Goal: Transaction & Acquisition: Purchase product/service

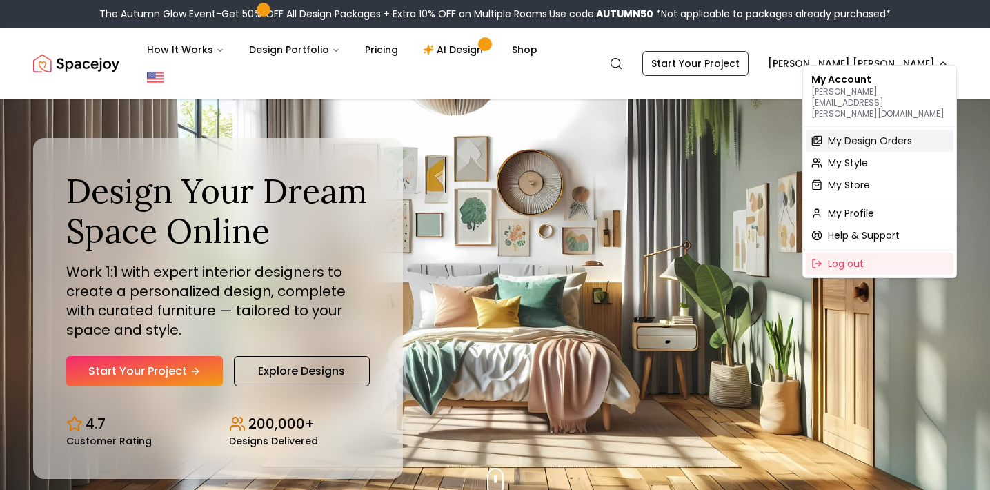
click at [850, 134] on span "My Design Orders" at bounding box center [870, 141] width 84 height 14
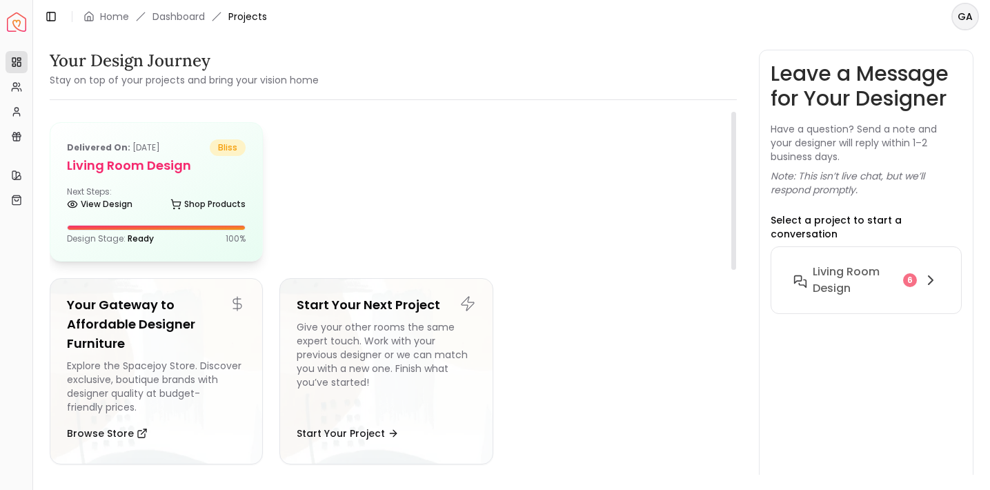
click at [218, 182] on div "Delivered on: May 23, 2025 bliss Living Room design Next Steps: View Design Sho…" at bounding box center [156, 192] width 212 height 138
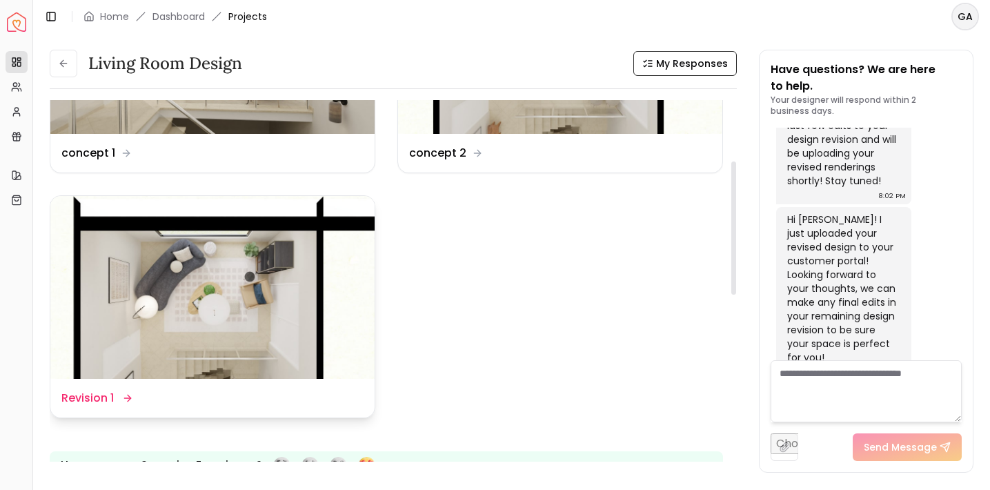
scroll to position [165, 0]
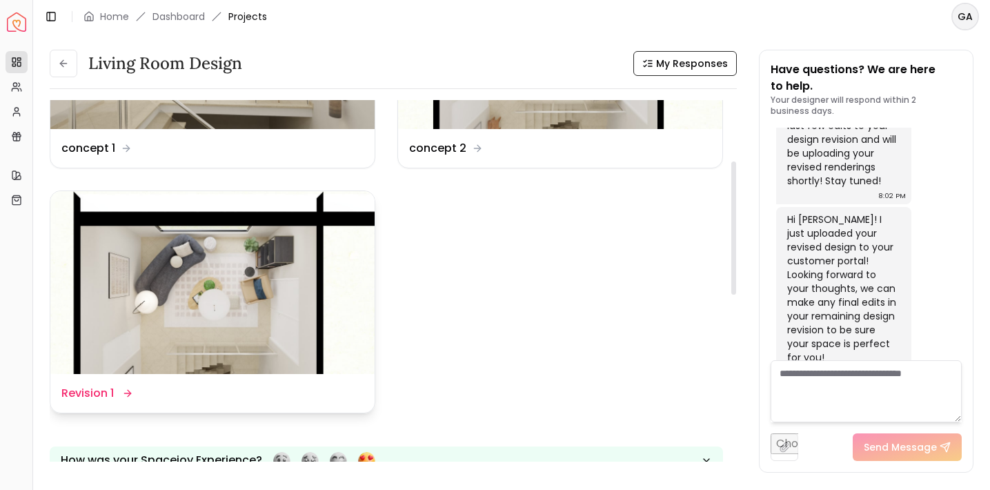
click at [254, 335] on img at bounding box center [212, 282] width 324 height 182
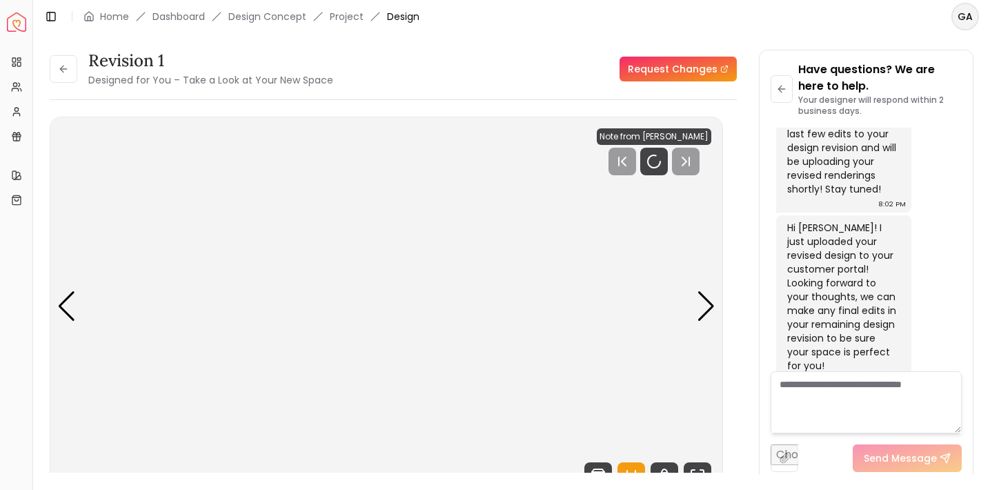
scroll to position [2804, 0]
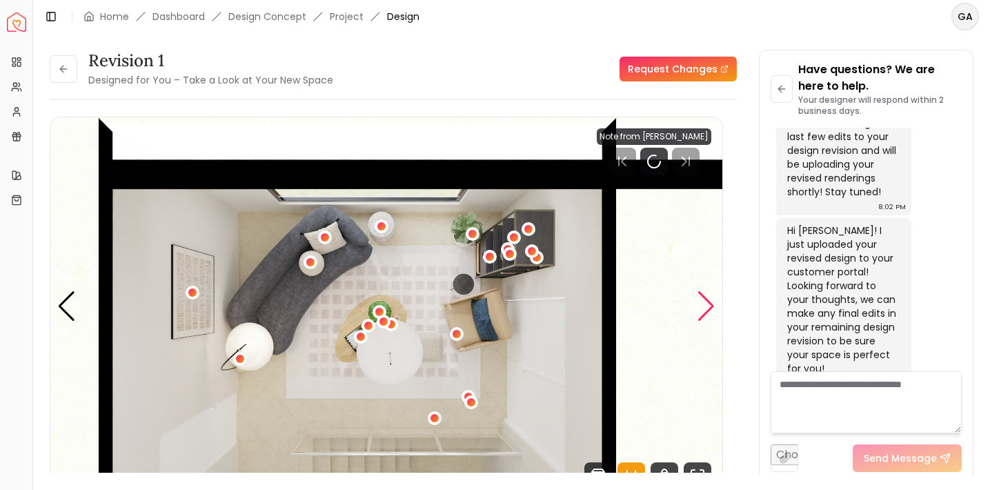
click at [703, 311] on div "Next slide" at bounding box center [706, 306] width 19 height 30
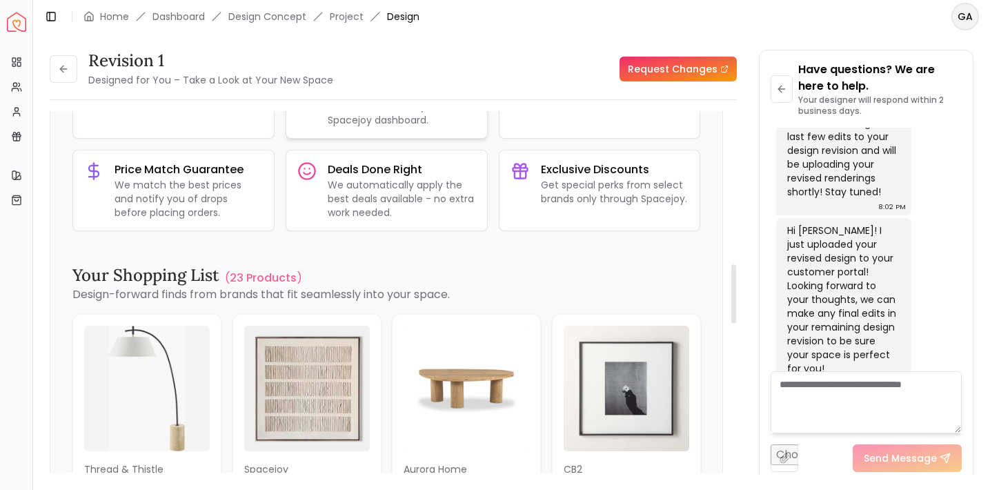
scroll to position [939, 0]
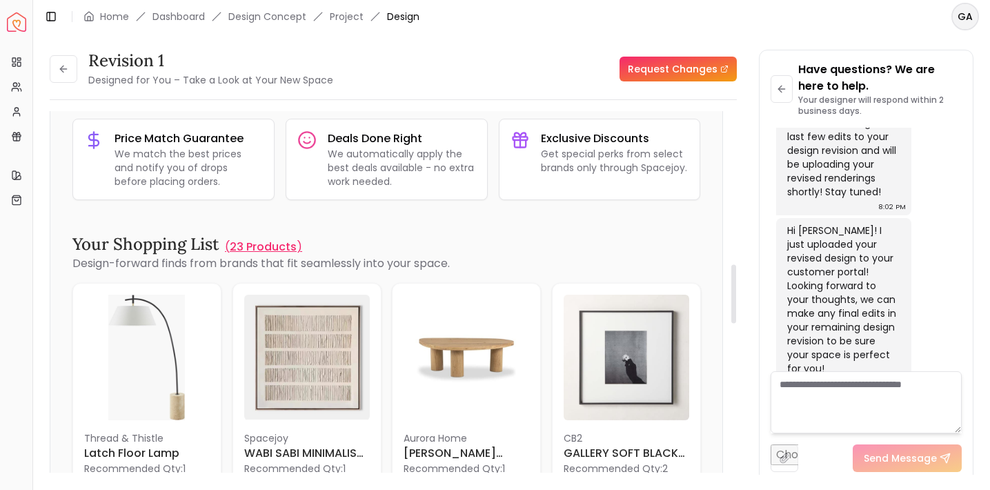
click at [265, 250] on p "23 Products" at bounding box center [263, 247] width 67 height 17
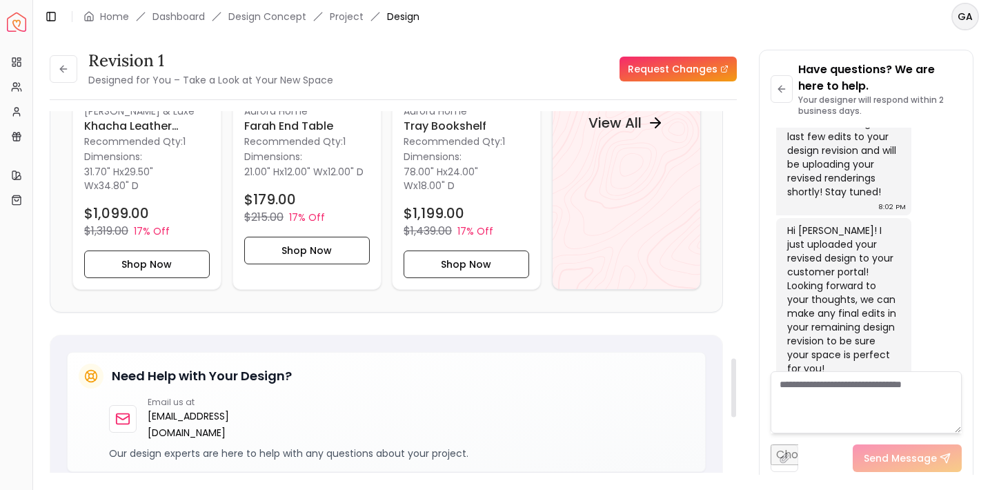
scroll to position [1516, 0]
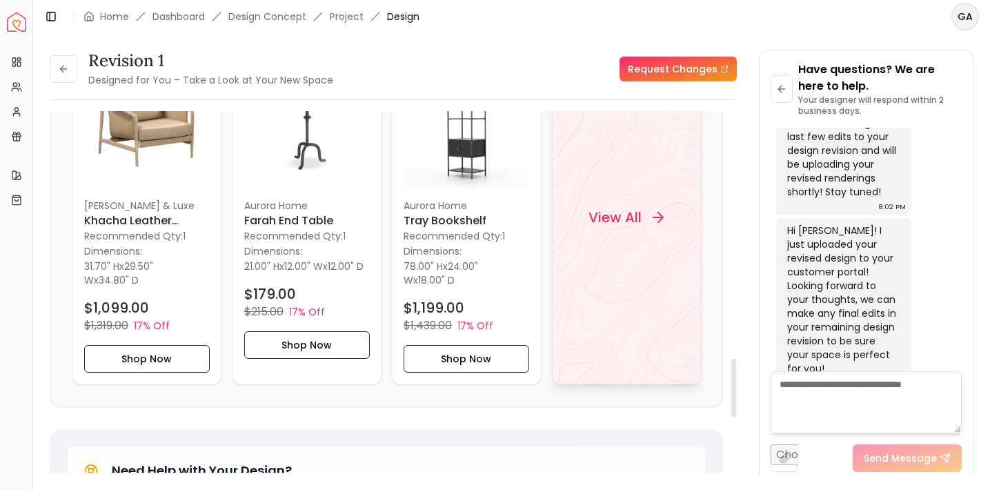
click at [605, 227] on h4 "View All" at bounding box center [615, 217] width 53 height 19
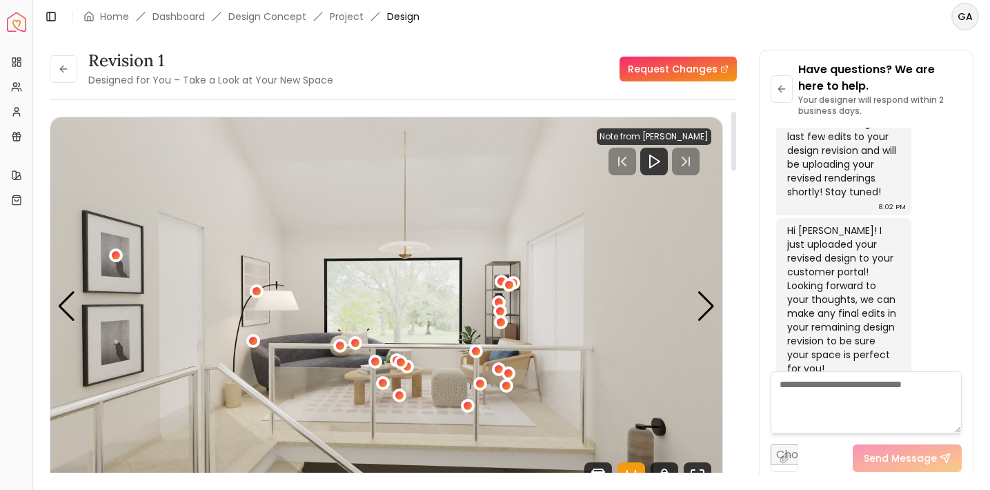
scroll to position [0, 0]
click at [706, 297] on div "Next slide" at bounding box center [706, 306] width 19 height 30
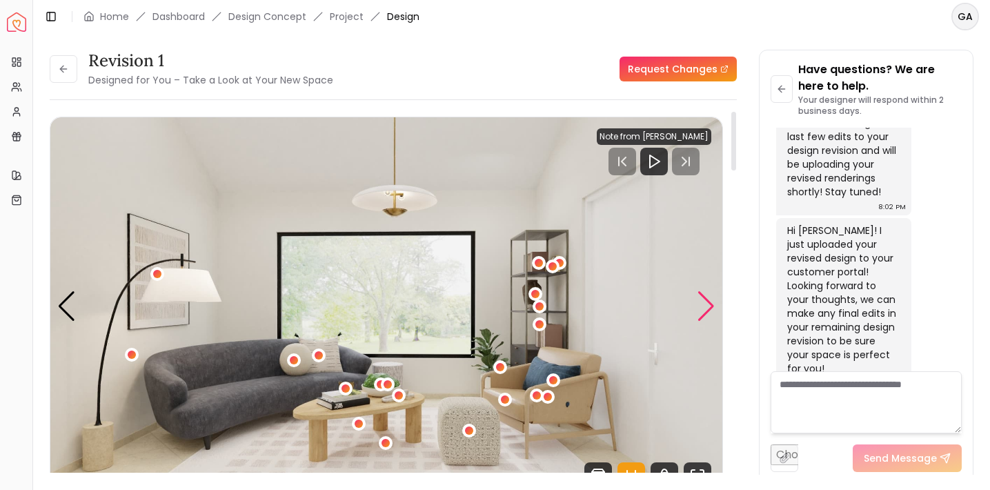
click at [706, 298] on div "Next slide" at bounding box center [706, 306] width 19 height 30
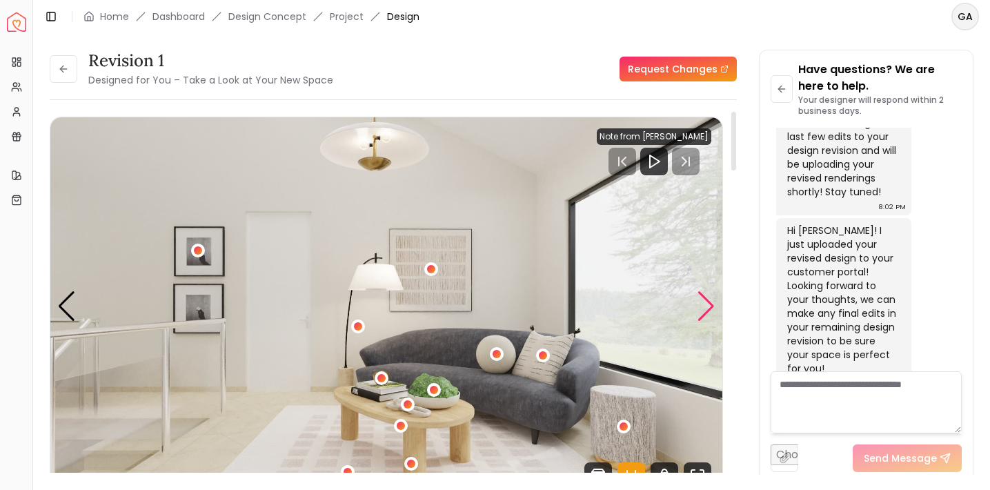
click at [706, 298] on div "Next slide" at bounding box center [706, 306] width 19 height 30
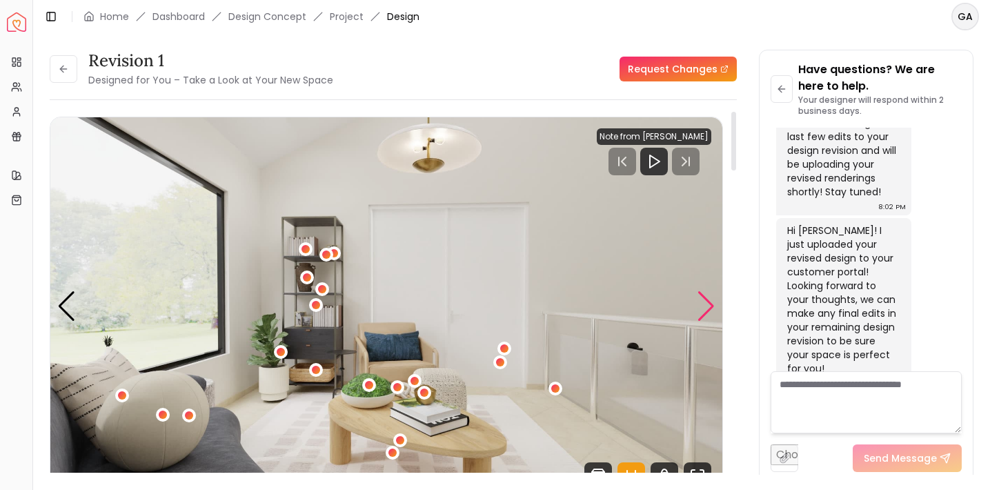
click at [706, 298] on div "Next slide" at bounding box center [706, 306] width 19 height 30
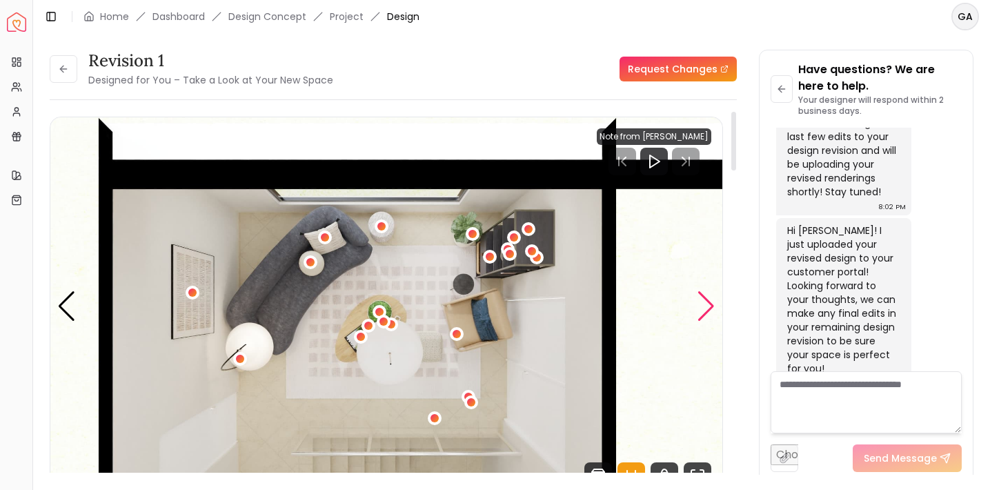
click at [706, 298] on div "Next slide" at bounding box center [706, 306] width 19 height 30
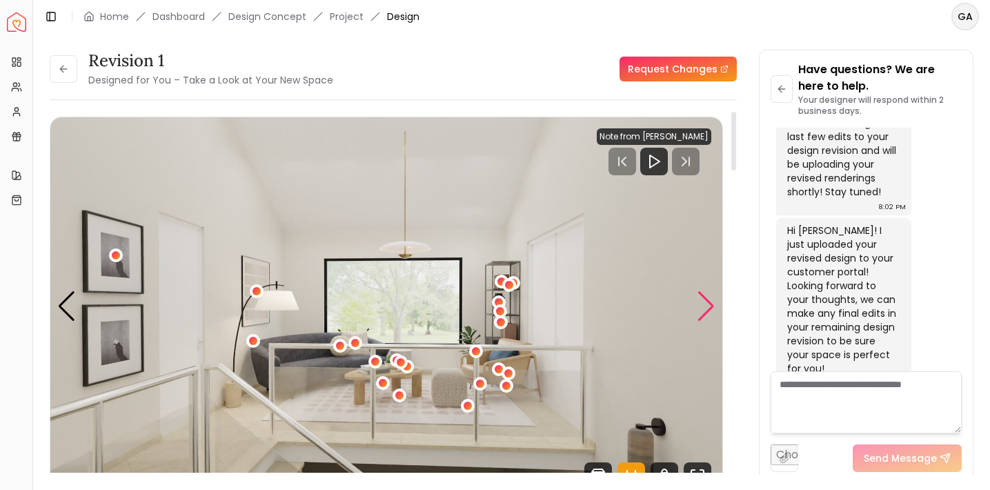
click at [706, 298] on div "Next slide" at bounding box center [706, 306] width 19 height 30
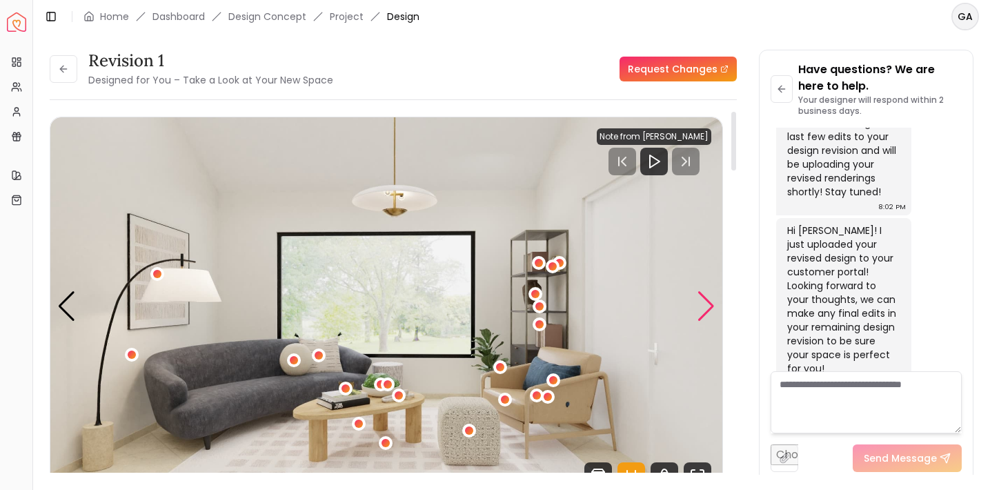
click at [706, 298] on div "Next slide" at bounding box center [706, 306] width 19 height 30
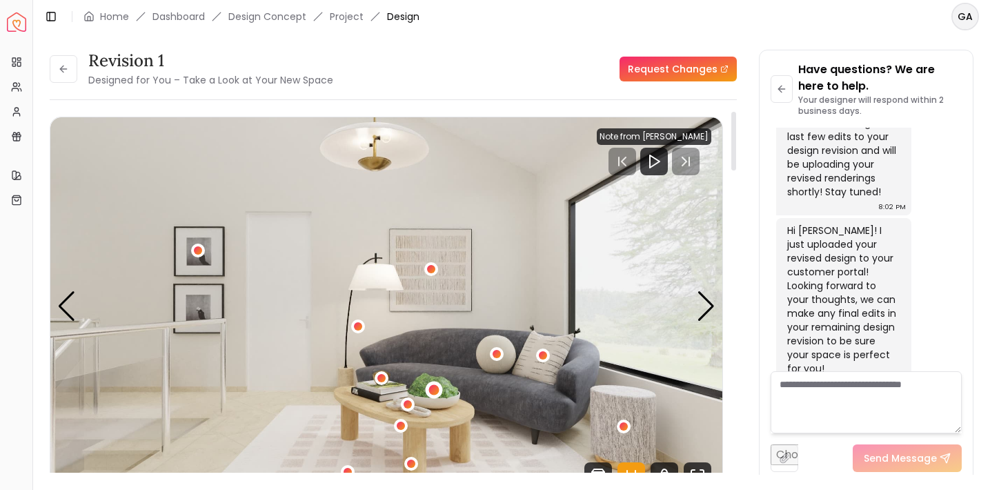
click at [434, 390] on div "4 / 5" at bounding box center [434, 390] width 10 height 10
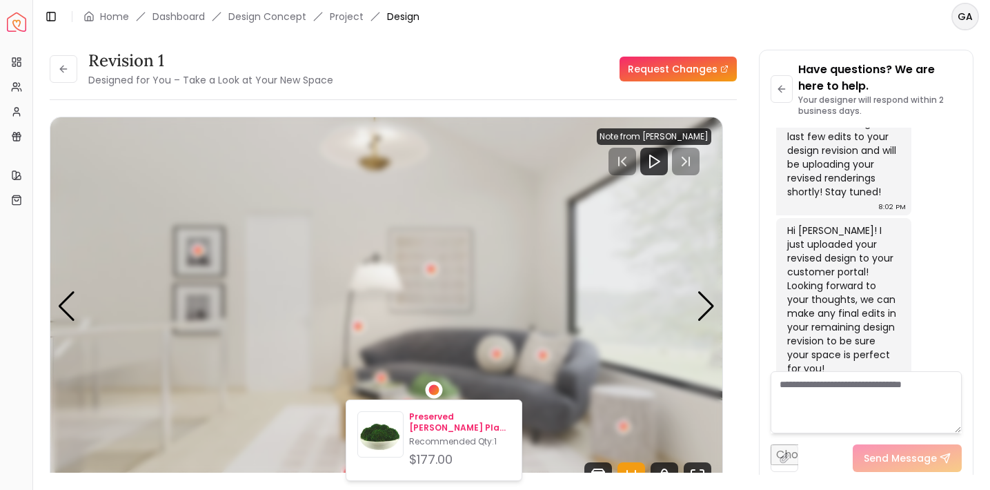
click at [433, 422] on p "Preserved Moss Plant in Planter" at bounding box center [459, 422] width 101 height 22
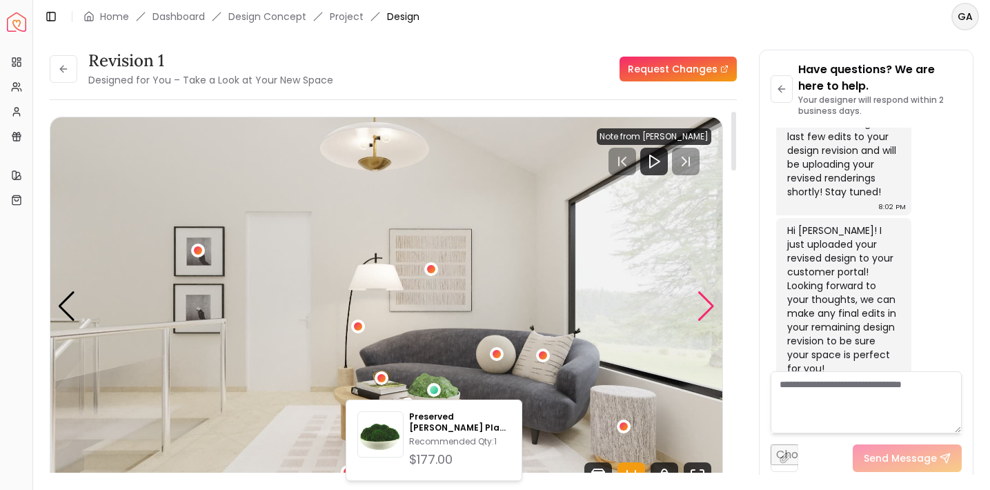
click at [708, 301] on div "Next slide" at bounding box center [706, 306] width 19 height 30
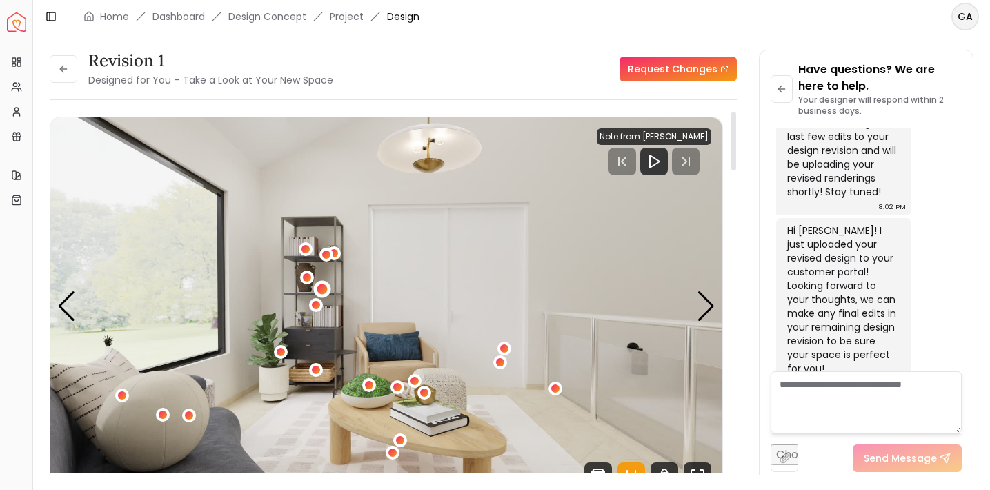
click at [322, 292] on div "5 / 5" at bounding box center [322, 289] width 10 height 10
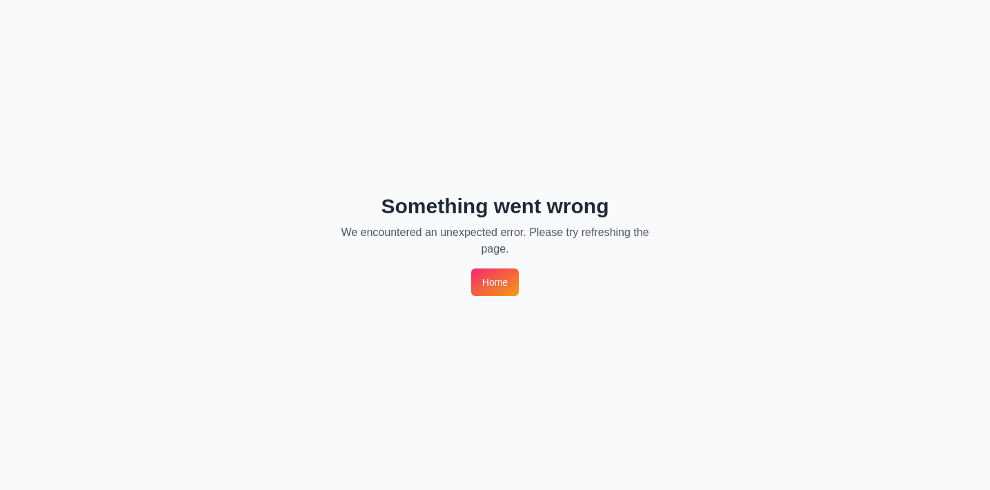
click at [502, 280] on link "Home" at bounding box center [495, 282] width 48 height 28
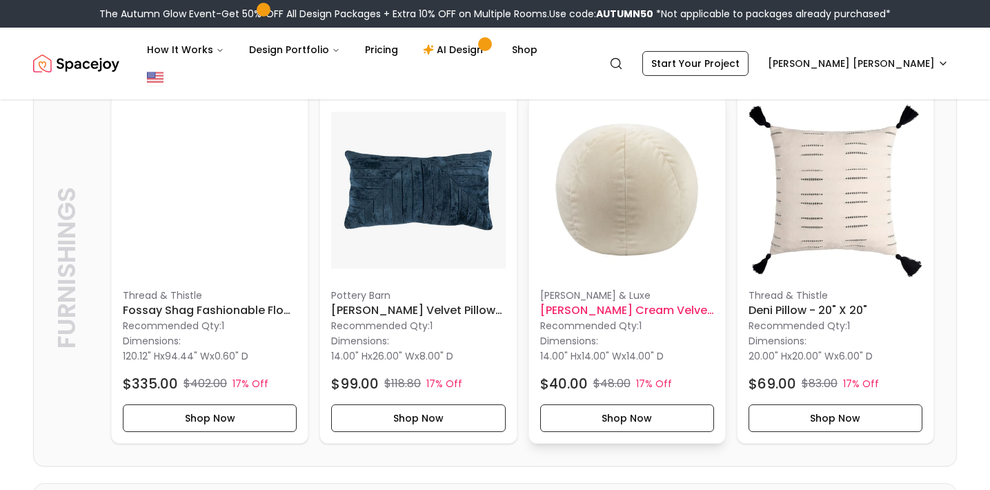
scroll to position [3112, 0]
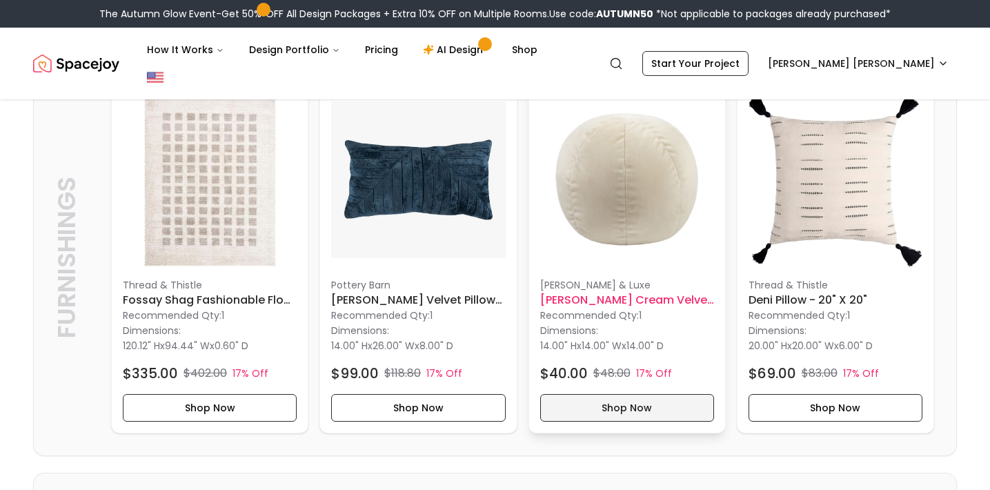
click at [602, 394] on button "Shop Now" at bounding box center [627, 408] width 174 height 28
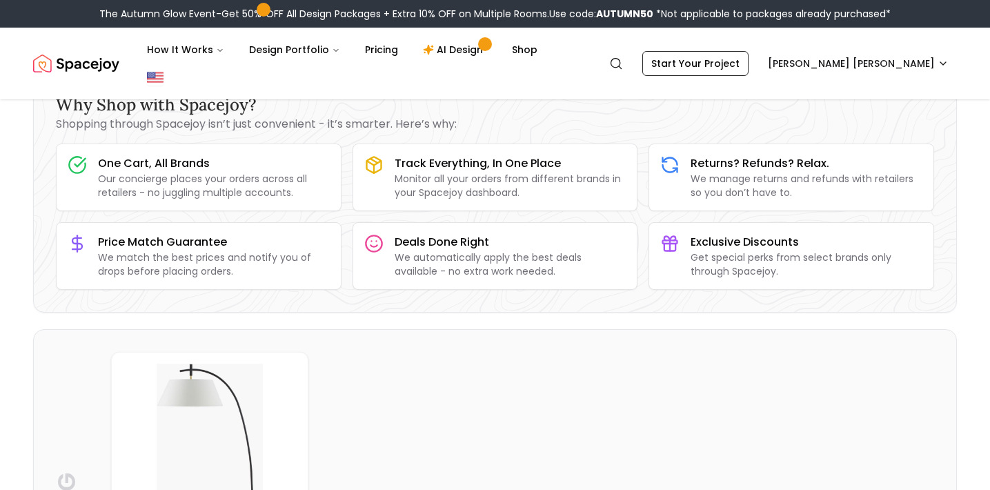
scroll to position [217, 0]
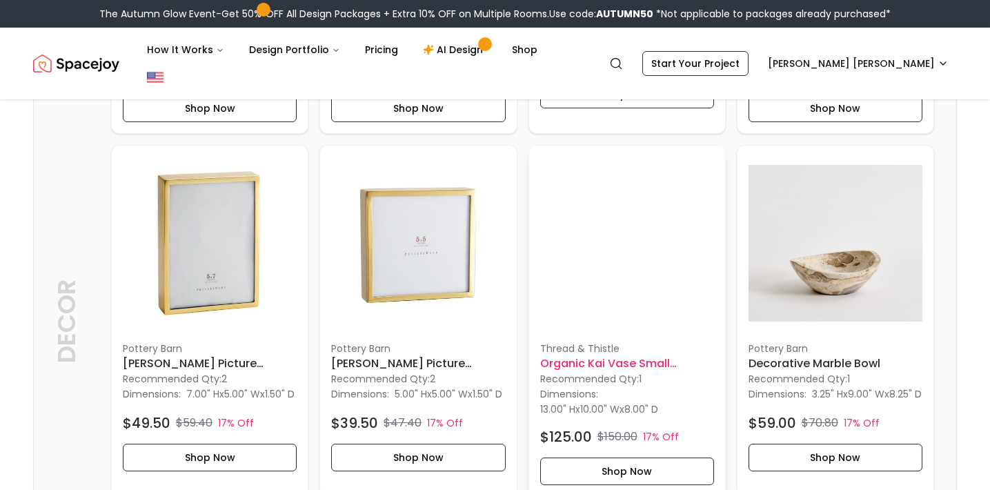
scroll to position [1099, 0]
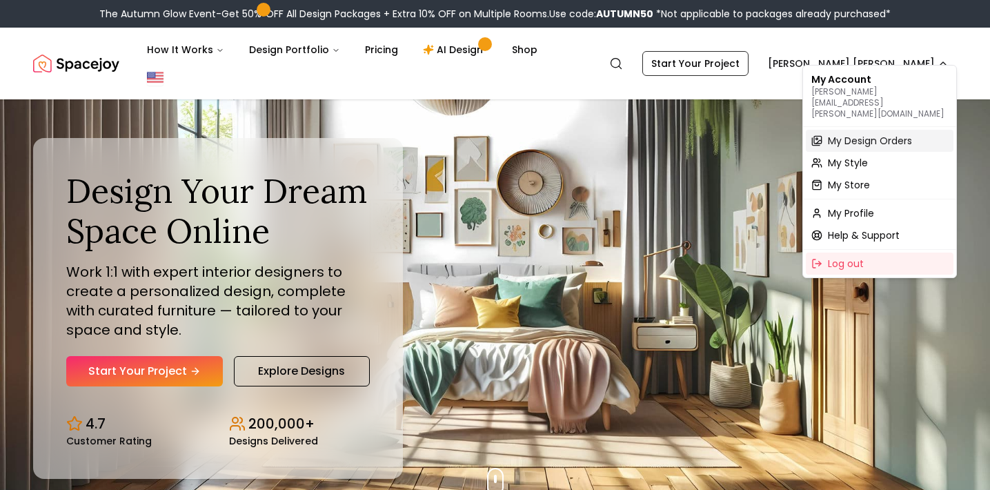
click at [838, 134] on span "My Design Orders" at bounding box center [870, 141] width 84 height 14
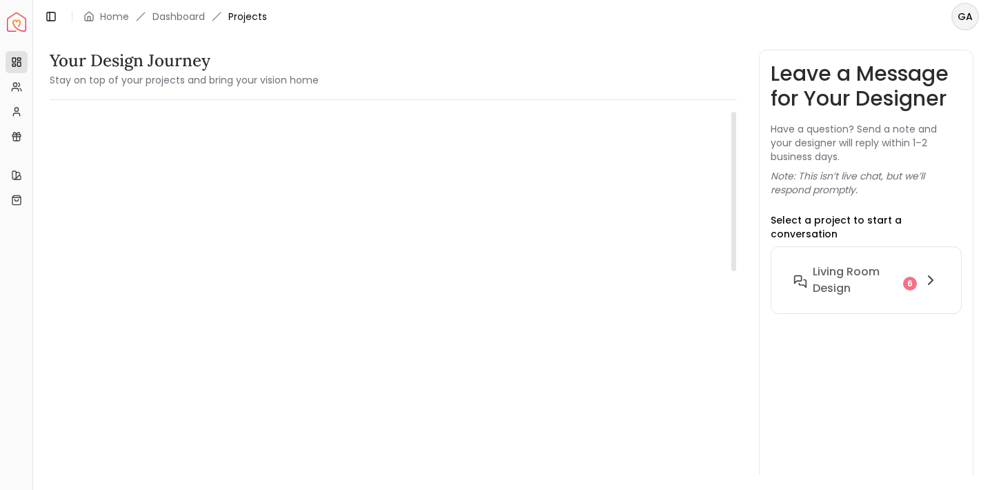
click at [212, 169] on h5 "Living Room design" at bounding box center [156, 166] width 179 height 19
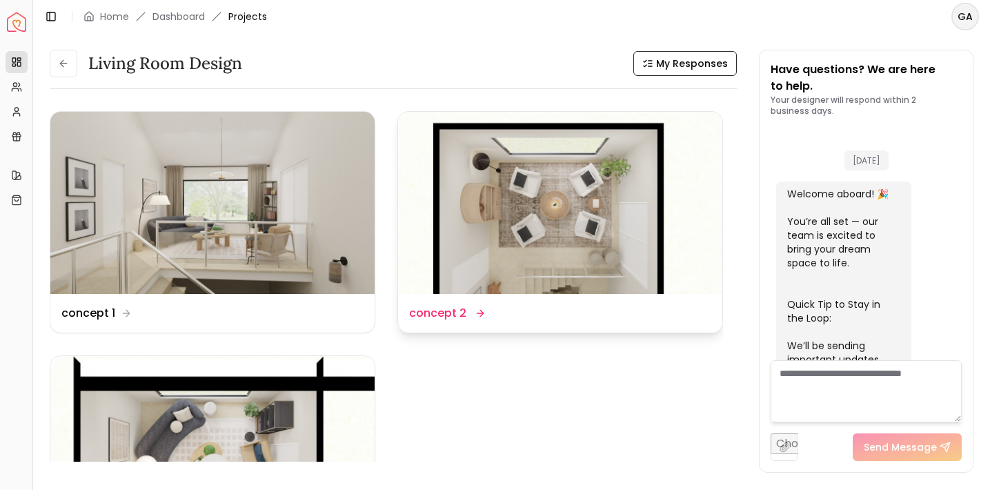
scroll to position [2815, 0]
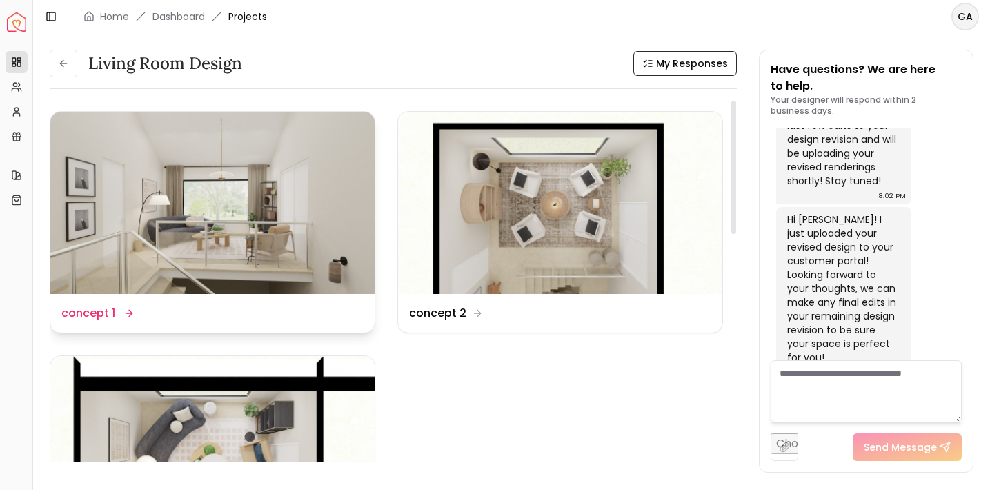
click at [297, 210] on img at bounding box center [212, 203] width 324 height 182
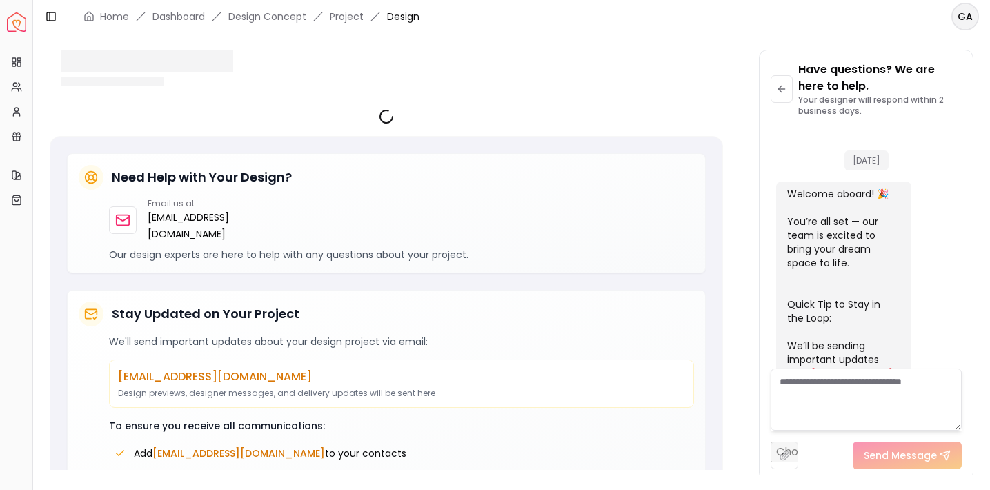
scroll to position [2804, 0]
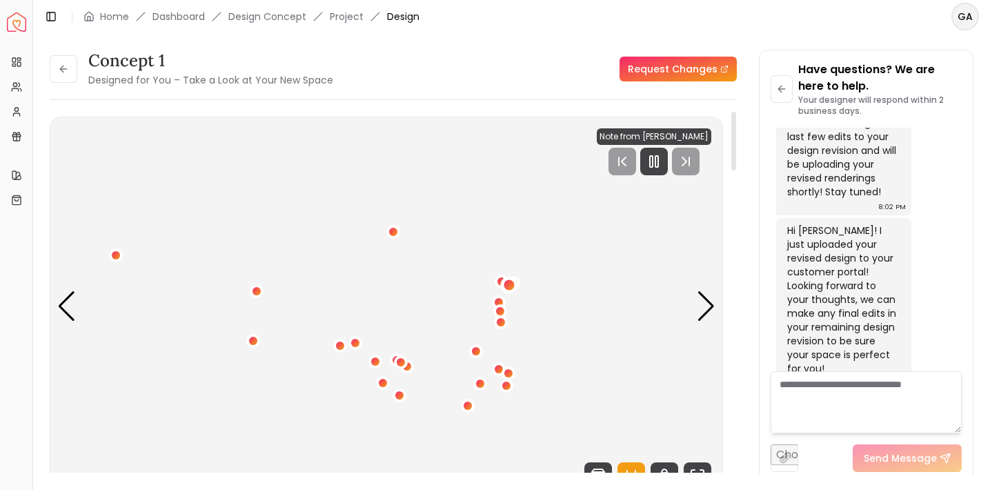
click at [512, 288] on div "1 / 5" at bounding box center [509, 285] width 10 height 10
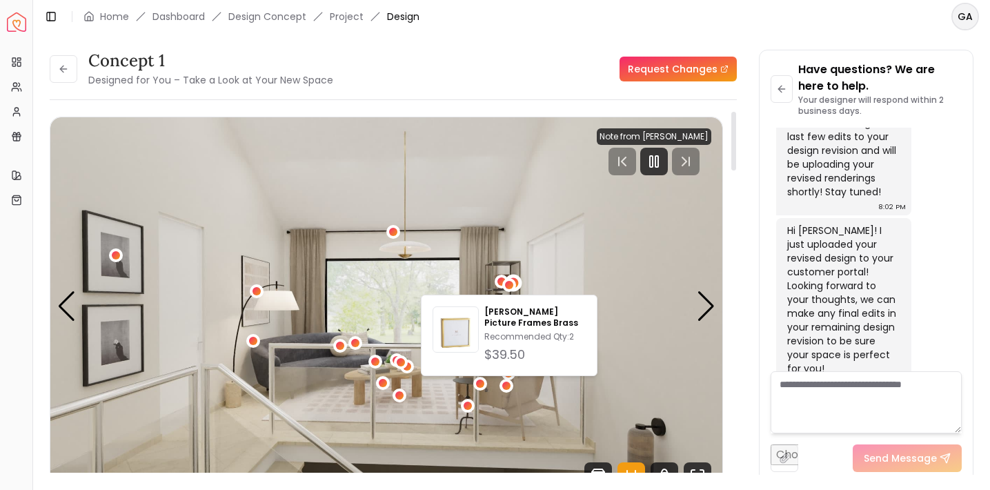
click at [519, 282] on div "1 / 5" at bounding box center [512, 283] width 17 height 17
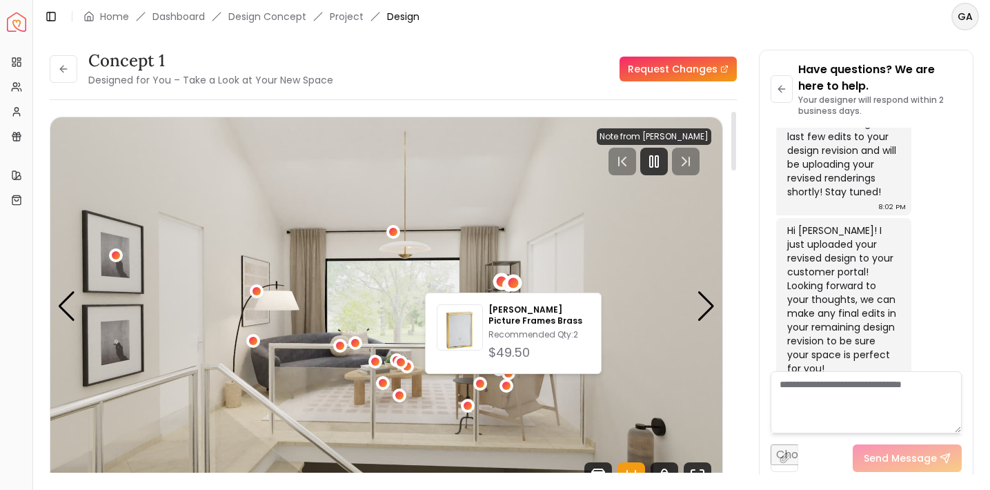
click at [500, 283] on div "1 / 5" at bounding box center [502, 282] width 10 height 10
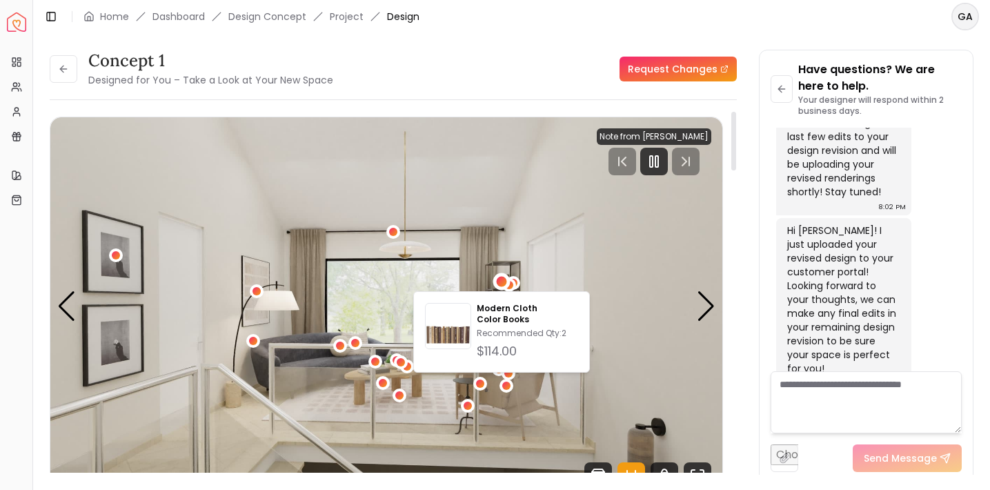
click at [565, 269] on img "1 / 5" at bounding box center [386, 306] width 672 height 378
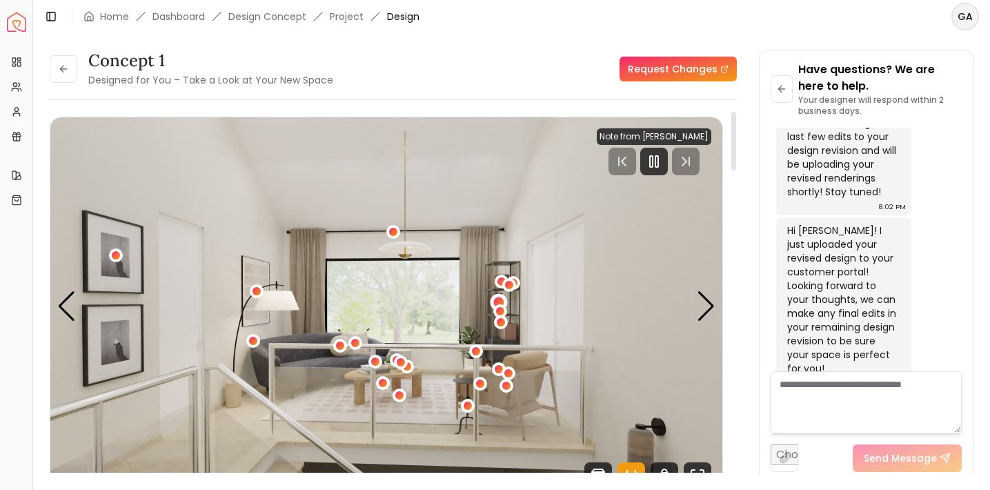
click at [497, 300] on div "1 / 5" at bounding box center [498, 302] width 10 height 10
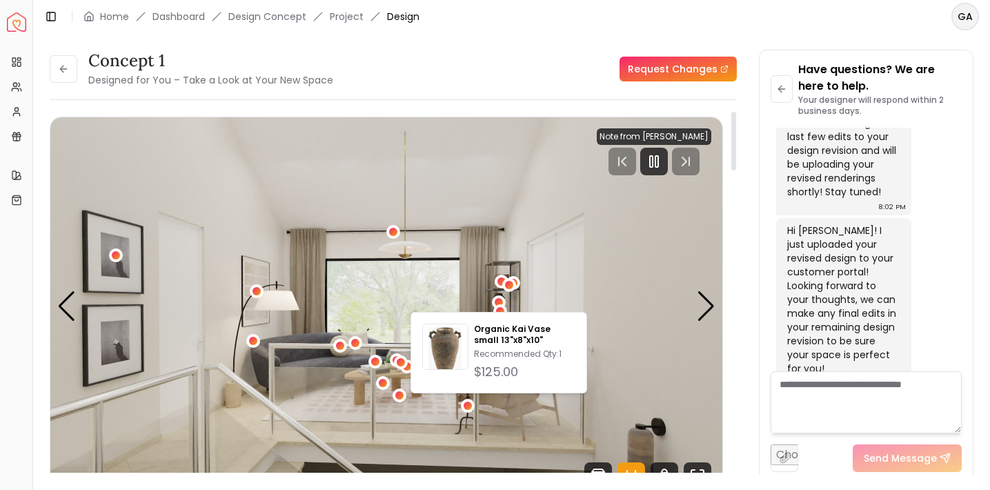
click at [525, 304] on img "1 / 5" at bounding box center [386, 306] width 672 height 378
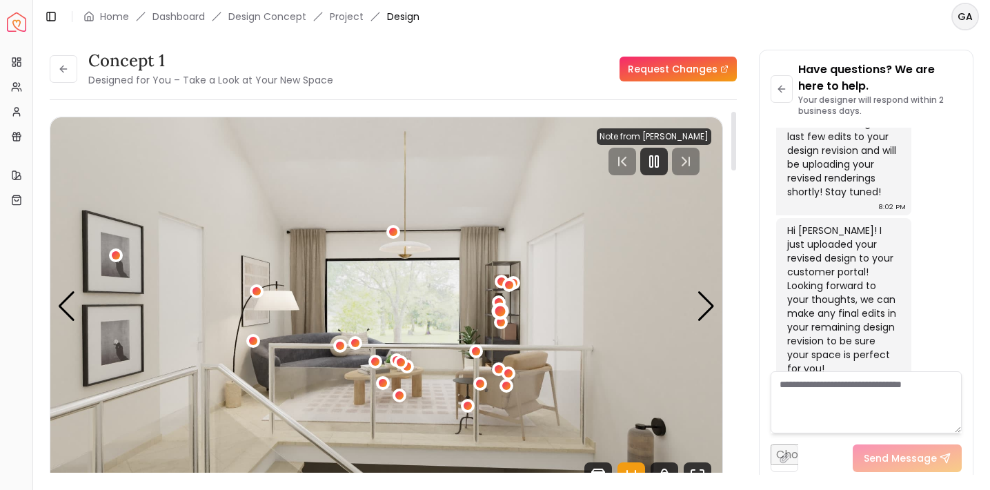
click at [502, 311] on div "1 / 5" at bounding box center [501, 311] width 10 height 10
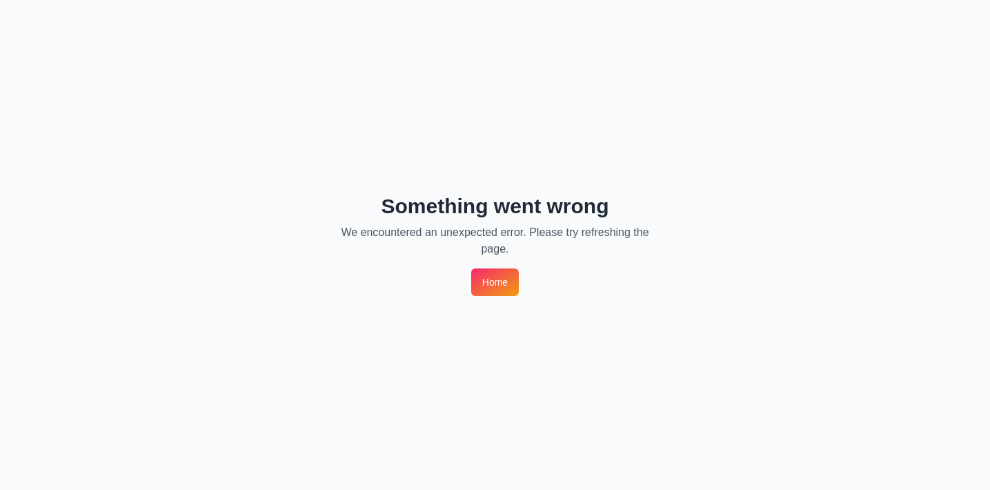
click at [503, 286] on link "Home" at bounding box center [495, 282] width 48 height 28
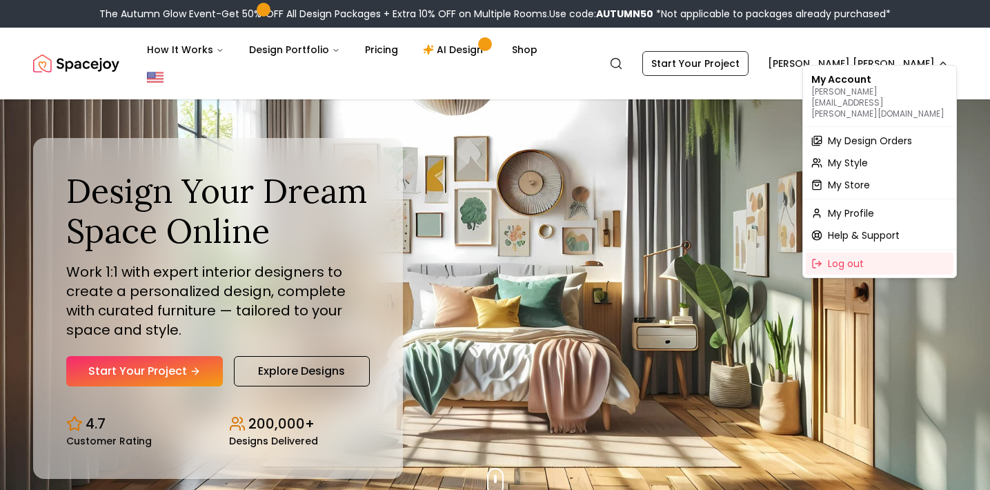
click at [857, 86] on p "[PERSON_NAME][EMAIL_ADDRESS][PERSON_NAME][DOMAIN_NAME]" at bounding box center [880, 102] width 137 height 33
click at [853, 134] on span "My Design Orders" at bounding box center [870, 141] width 84 height 14
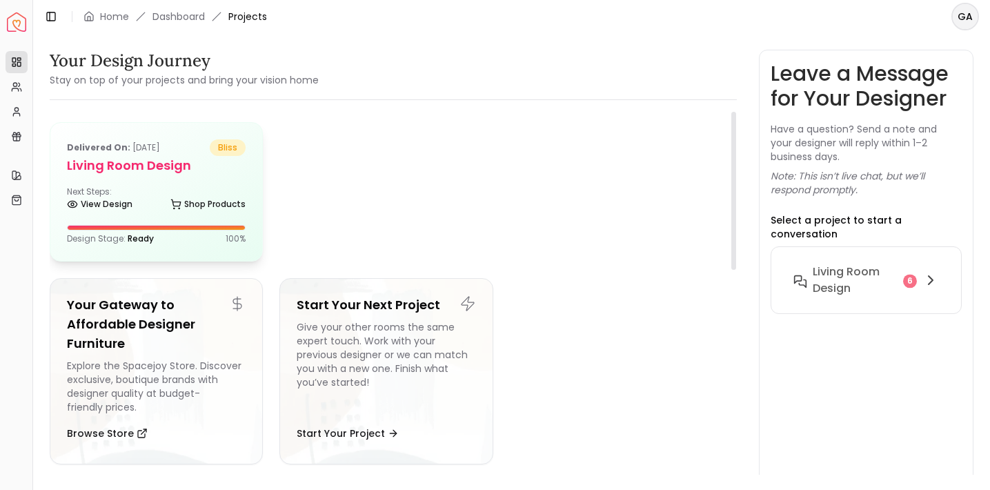
click at [227, 151] on span "bliss" at bounding box center [228, 147] width 36 height 17
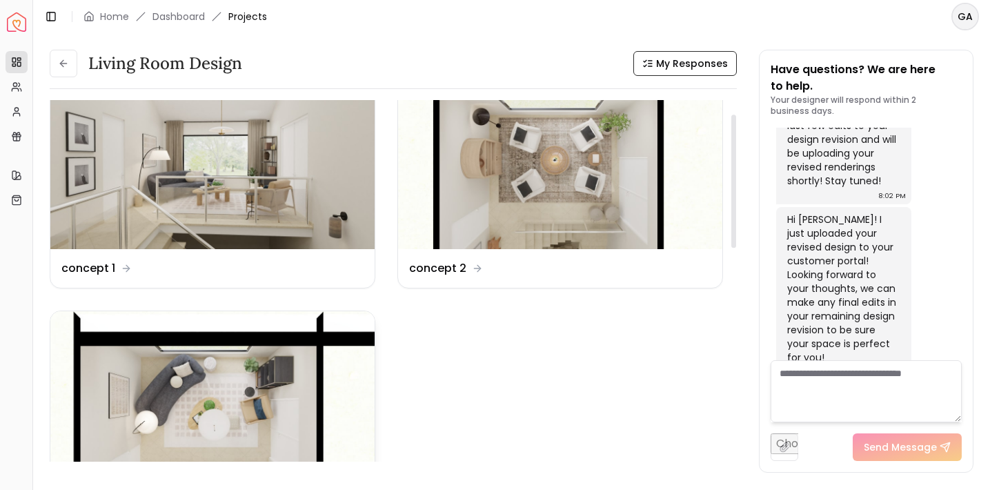
scroll to position [46, 0]
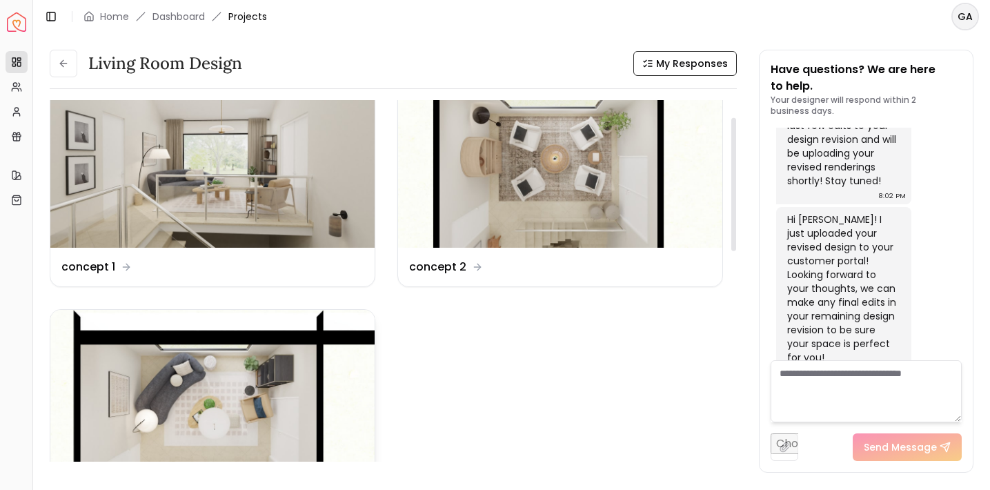
click at [287, 426] on img at bounding box center [212, 401] width 324 height 182
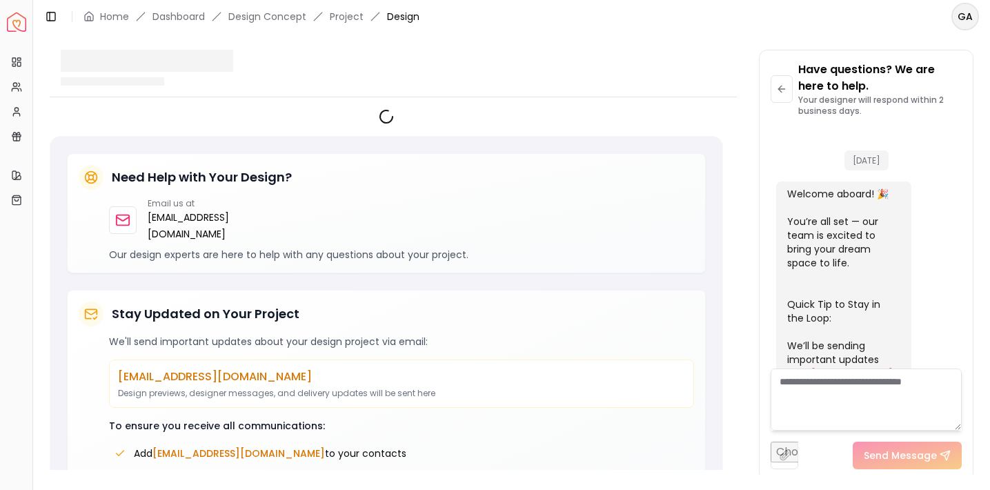
scroll to position [2804, 0]
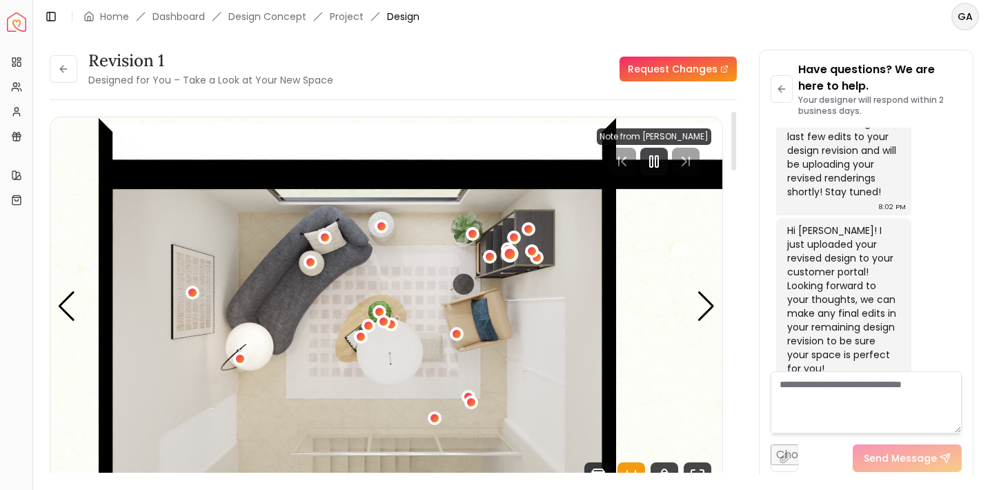
click at [511, 256] on div "1 / 5" at bounding box center [510, 253] width 10 height 10
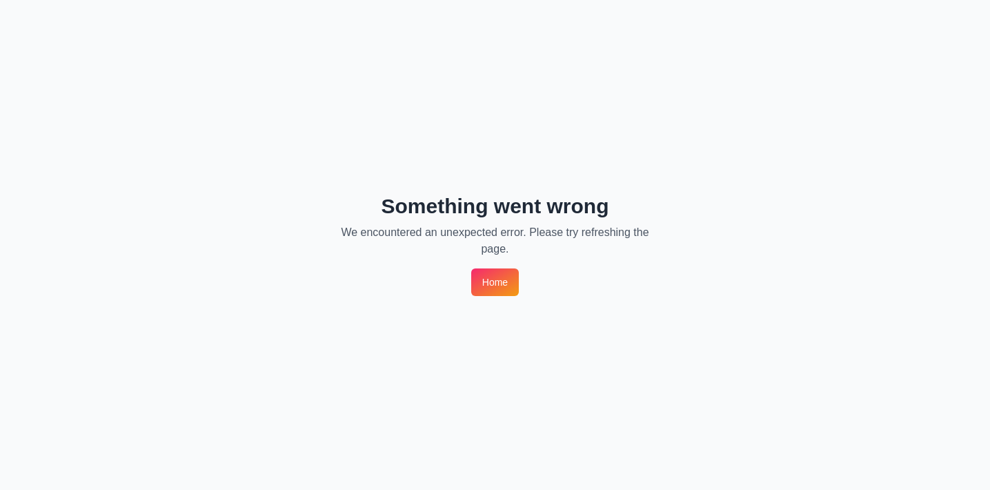
click at [500, 296] on div "Something went wrong We encountered an unexpected error. Please try refreshing …" at bounding box center [495, 245] width 990 height 490
click at [475, 292] on link "Home" at bounding box center [495, 282] width 48 height 28
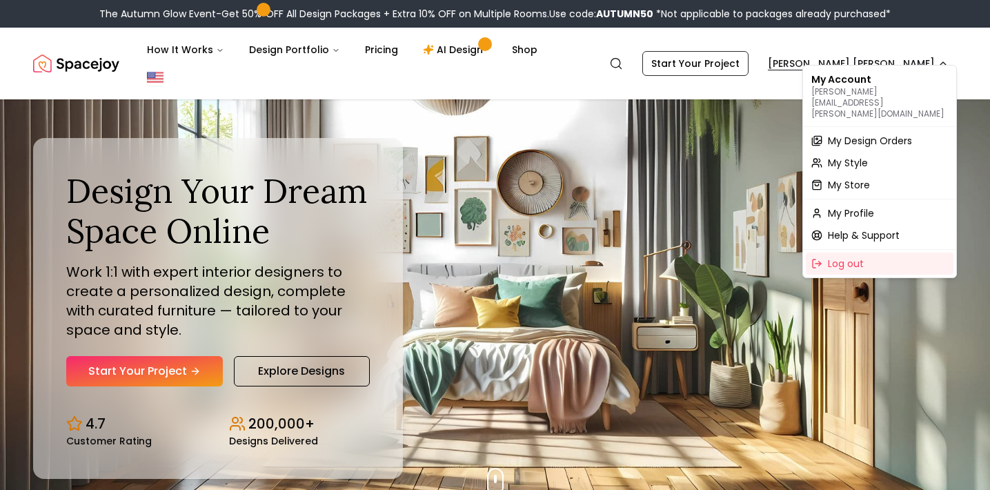
click at [865, 134] on span "My Design Orders" at bounding box center [870, 141] width 84 height 14
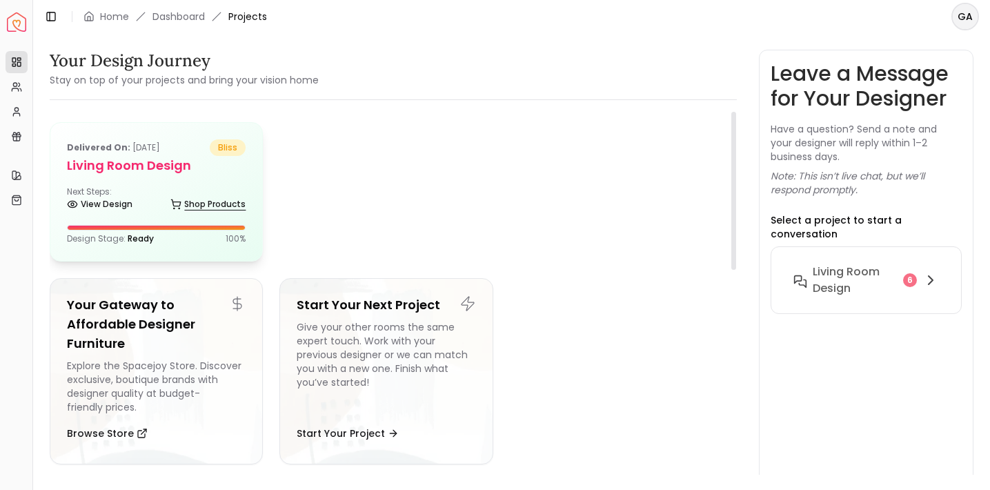
click at [188, 195] on link "Shop Products" at bounding box center [207, 204] width 75 height 19
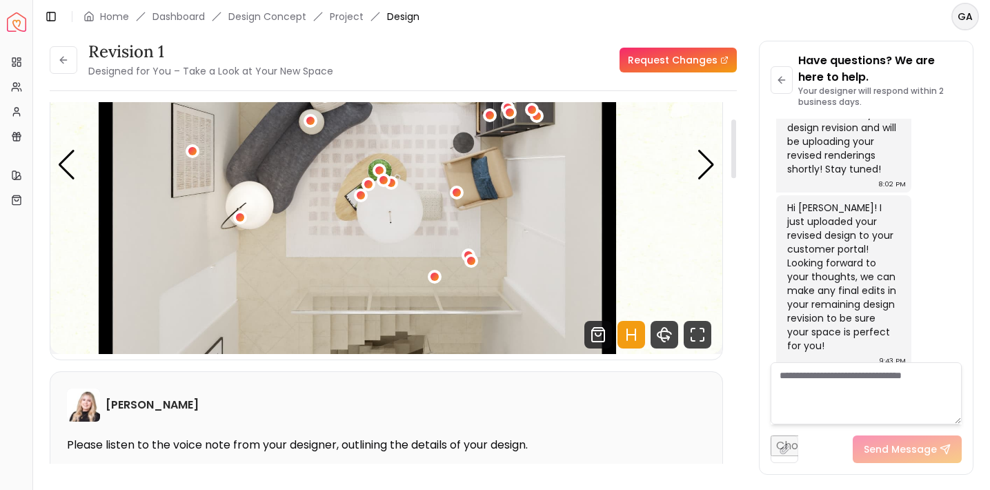
scroll to position [103, 0]
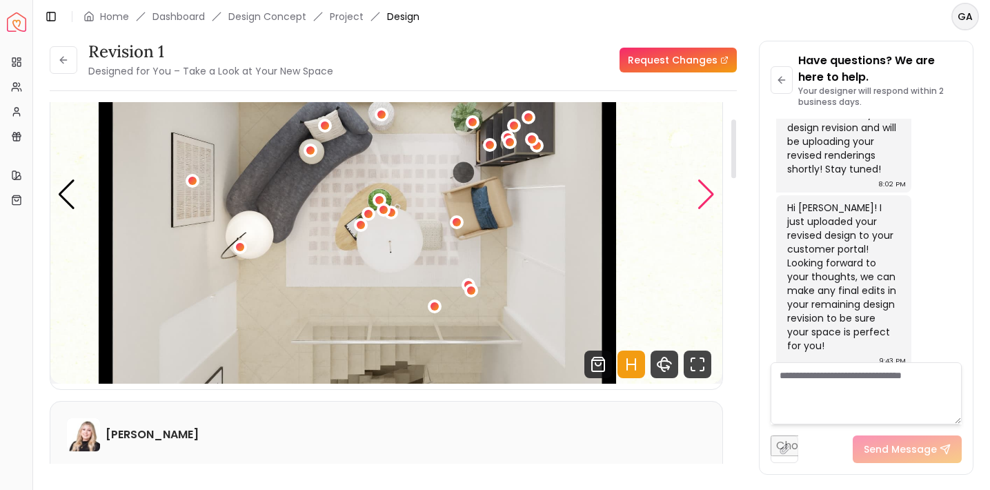
click at [716, 187] on div "Next slide" at bounding box center [706, 194] width 19 height 30
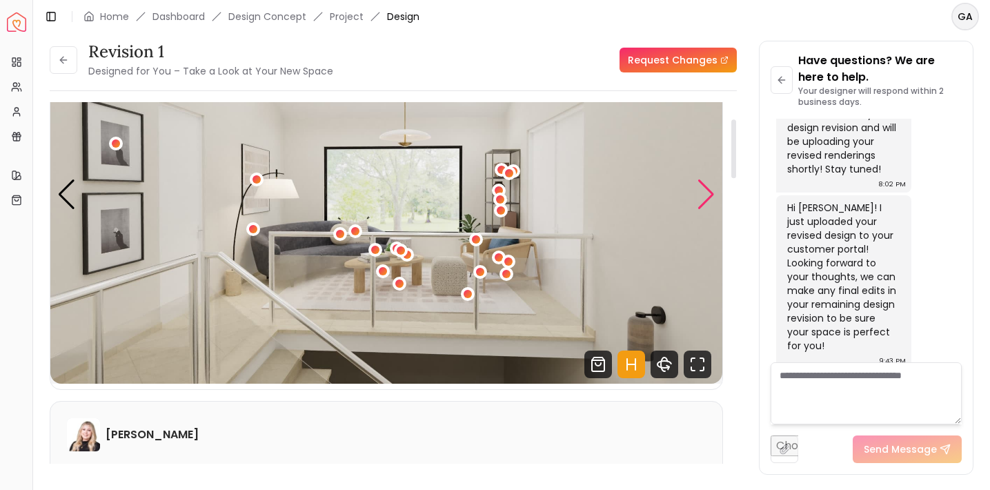
click at [716, 187] on div "Next slide" at bounding box center [706, 194] width 19 height 30
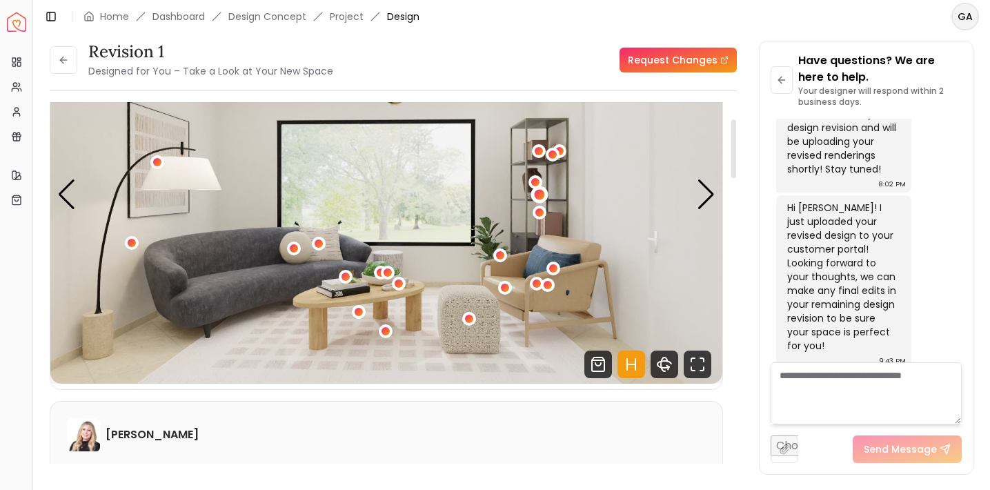
click at [539, 191] on div "3 / 5" at bounding box center [540, 195] width 10 height 10
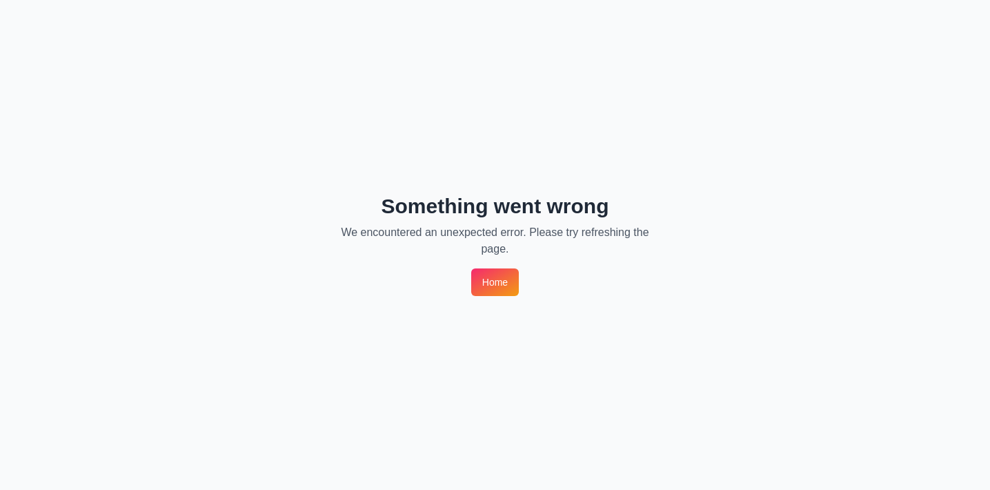
click at [503, 273] on link "Home" at bounding box center [495, 282] width 48 height 28
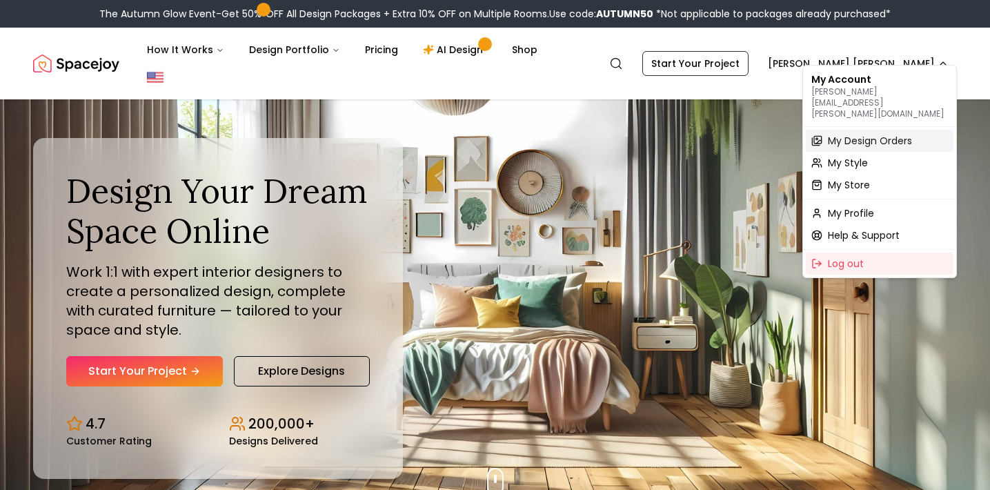
click at [872, 134] on span "My Design Orders" at bounding box center [870, 141] width 84 height 14
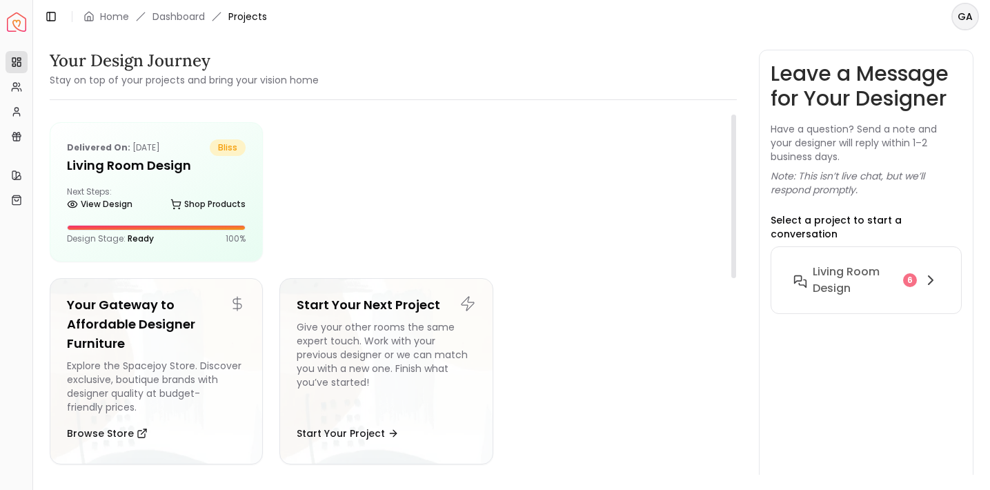
scroll to position [8, 0]
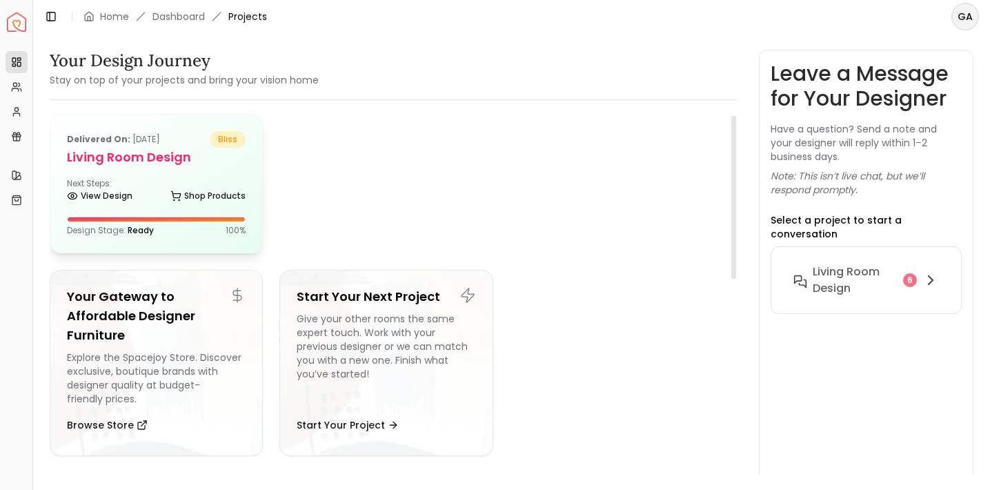
click at [172, 175] on div "Delivered on: [DATE] bliss Living Room design Next Steps: View Design Shop Prod…" at bounding box center [156, 184] width 212 height 138
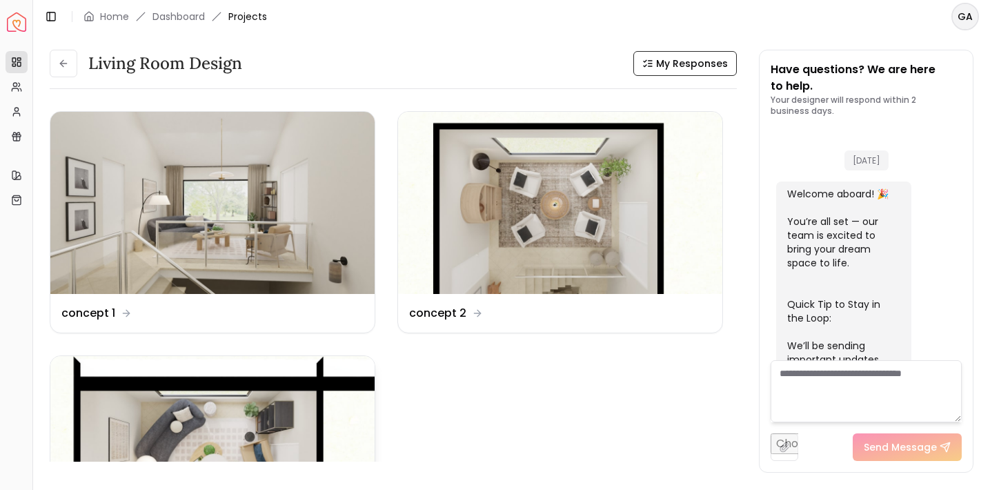
click at [252, 424] on img at bounding box center [212, 447] width 324 height 182
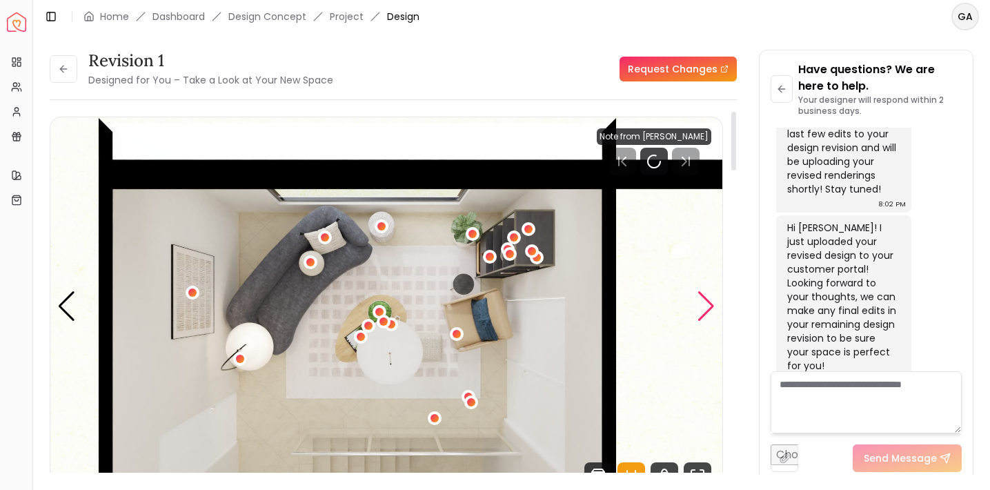
scroll to position [2804, 0]
click at [705, 307] on div "Next slide" at bounding box center [706, 306] width 19 height 30
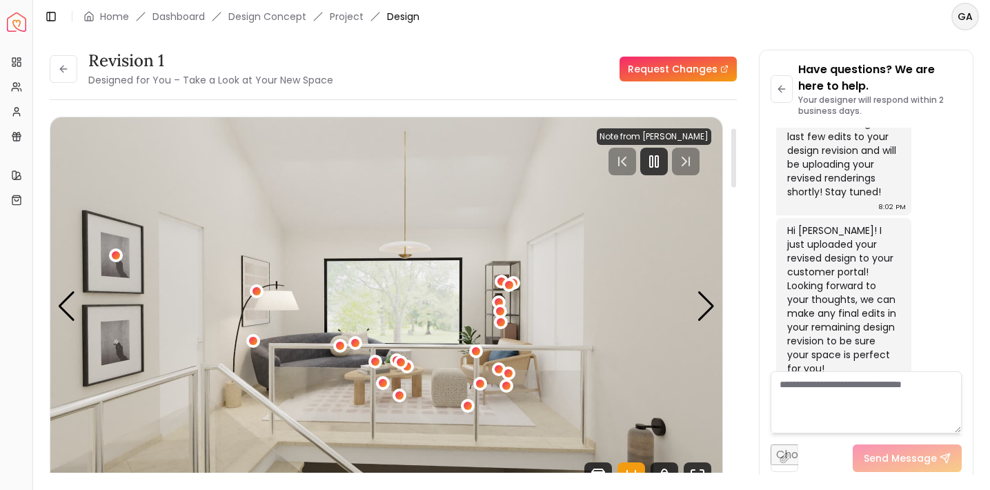
scroll to position [104, 0]
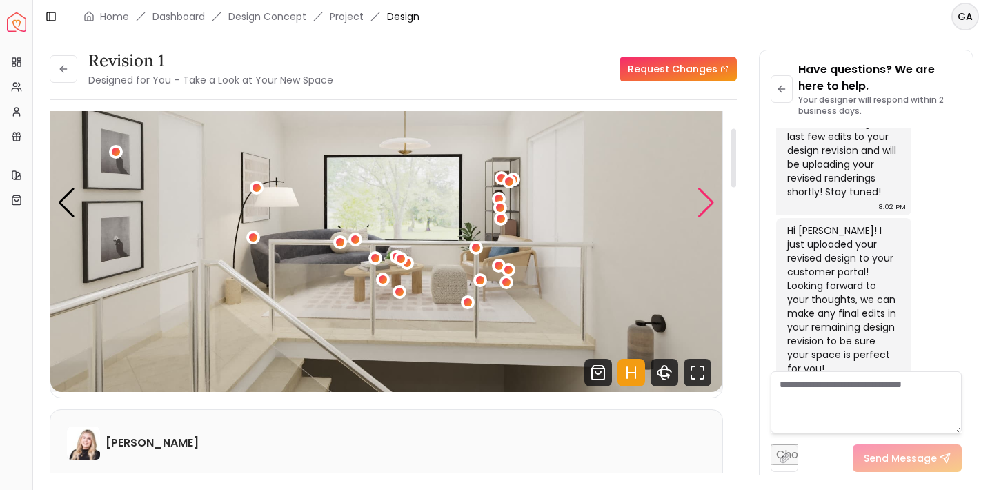
click at [712, 202] on div "Next slide" at bounding box center [706, 203] width 19 height 30
